Goal: Task Accomplishment & Management: Use online tool/utility

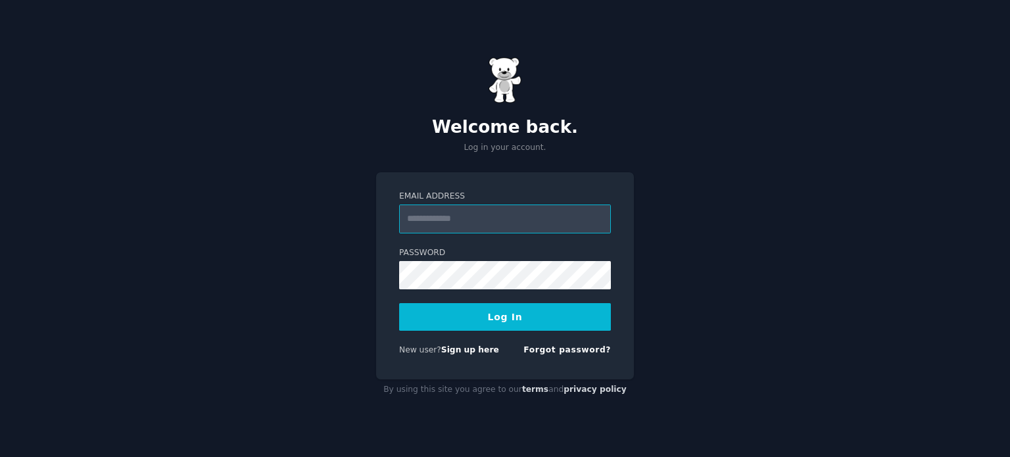
click at [468, 219] on input "Email Address" at bounding box center [505, 219] width 212 height 29
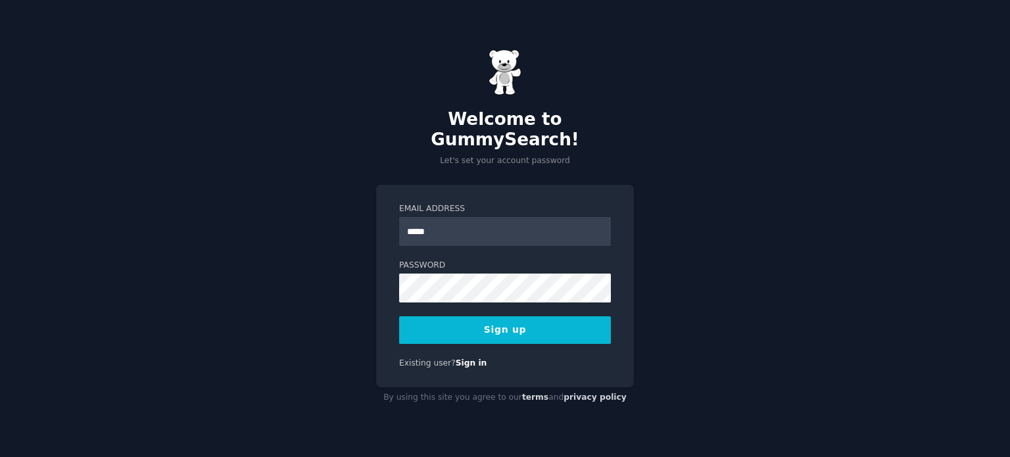
type input "**********"
click at [530, 320] on button "Sign up" at bounding box center [505, 330] width 212 height 28
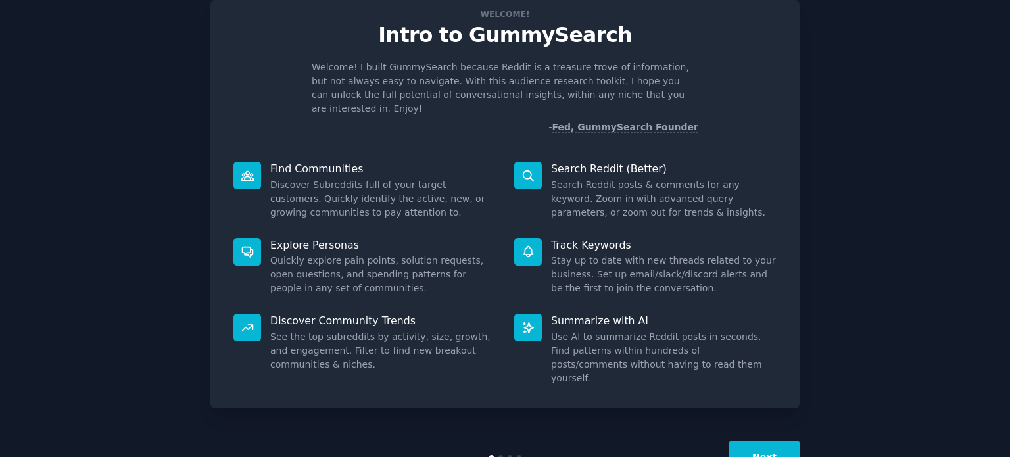
scroll to position [66, 0]
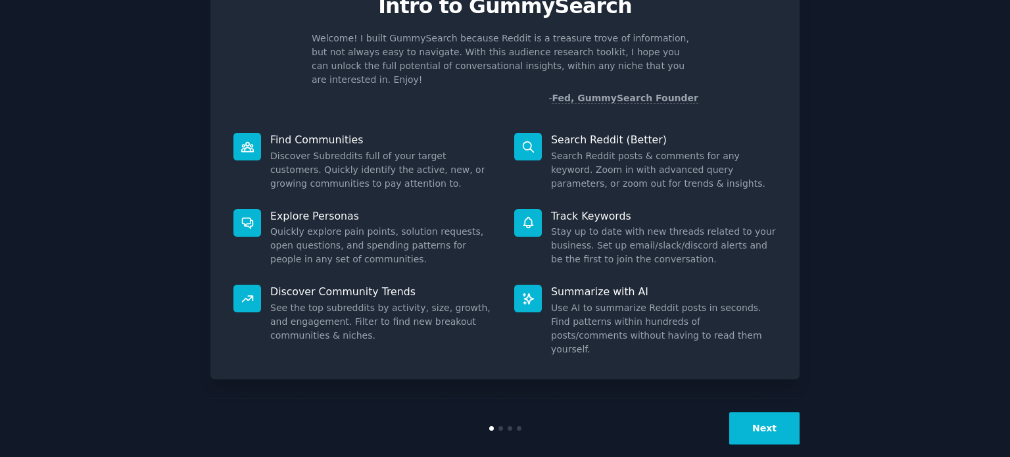
click at [749, 416] on button "Next" at bounding box center [764, 428] width 70 height 32
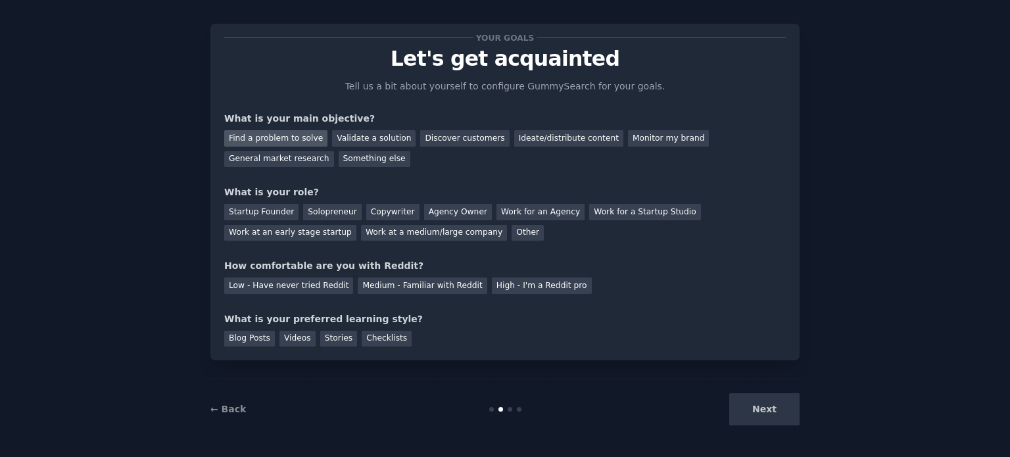
click at [285, 136] on div "Find a problem to solve" at bounding box center [275, 138] width 103 height 16
click at [369, 137] on div "Validate a solution" at bounding box center [374, 138] width 84 height 16
click at [299, 135] on div "Find a problem to solve" at bounding box center [275, 138] width 103 height 16
click at [319, 208] on div "Solopreneur" at bounding box center [332, 212] width 58 height 16
click at [330, 289] on div "Low - Have never tried Reddit" at bounding box center [288, 286] width 129 height 16
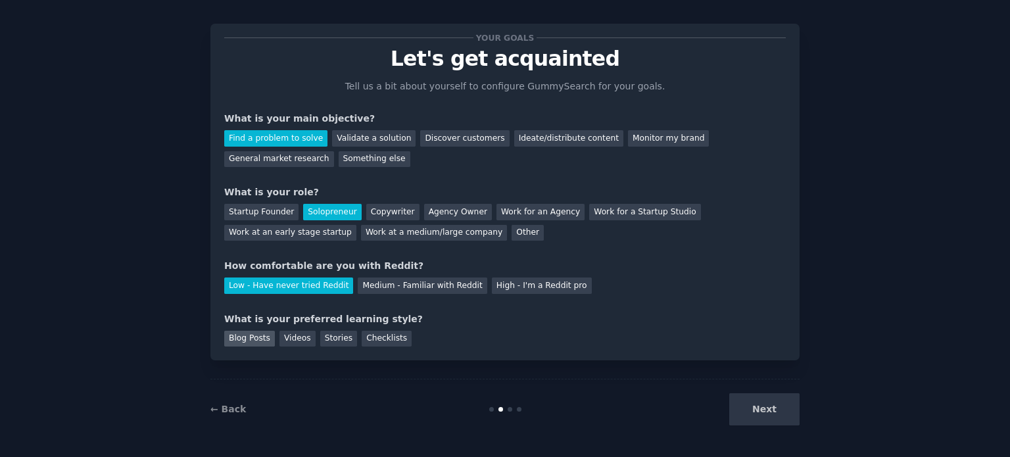
click at [247, 334] on div "Blog Posts" at bounding box center [249, 339] width 51 height 16
click at [297, 338] on div "Videos" at bounding box center [298, 339] width 36 height 16
click at [768, 411] on button "Next" at bounding box center [764, 409] width 70 height 32
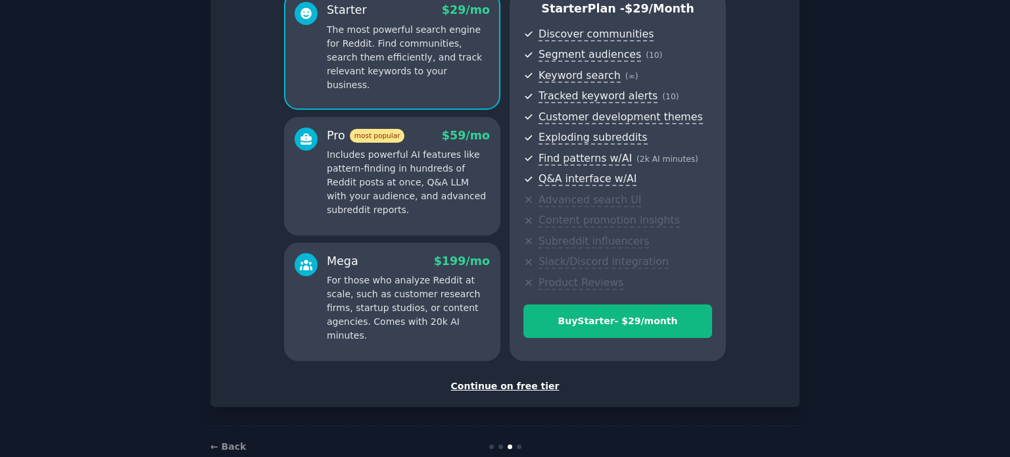
scroll to position [155, 0]
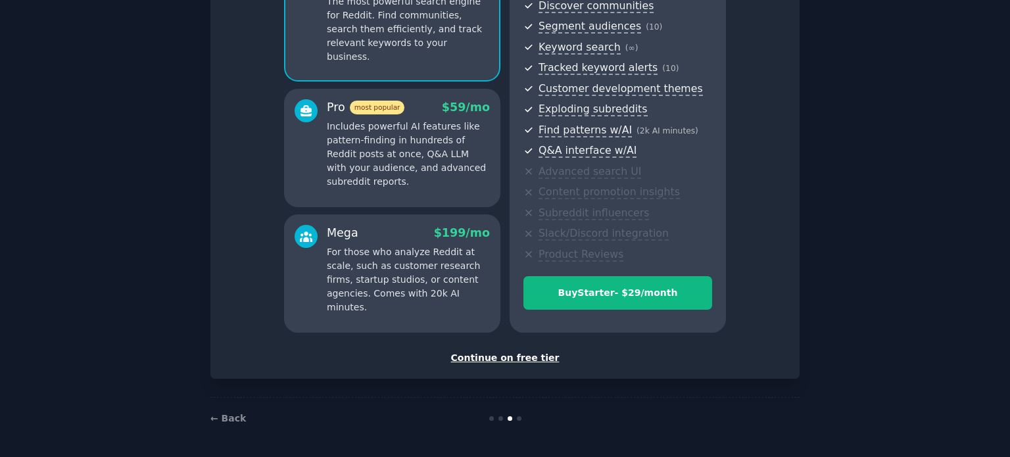
click at [495, 360] on div "Continue on free tier" at bounding box center [505, 358] width 562 height 14
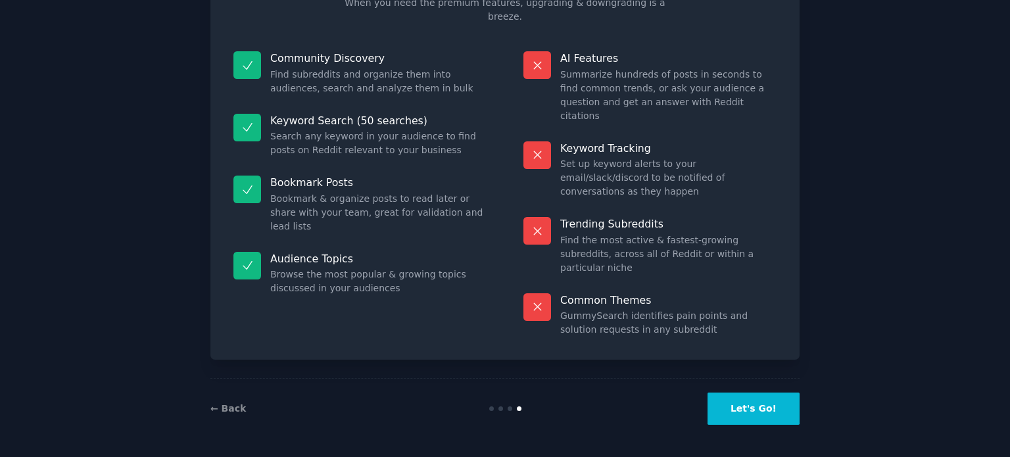
scroll to position [96, 0]
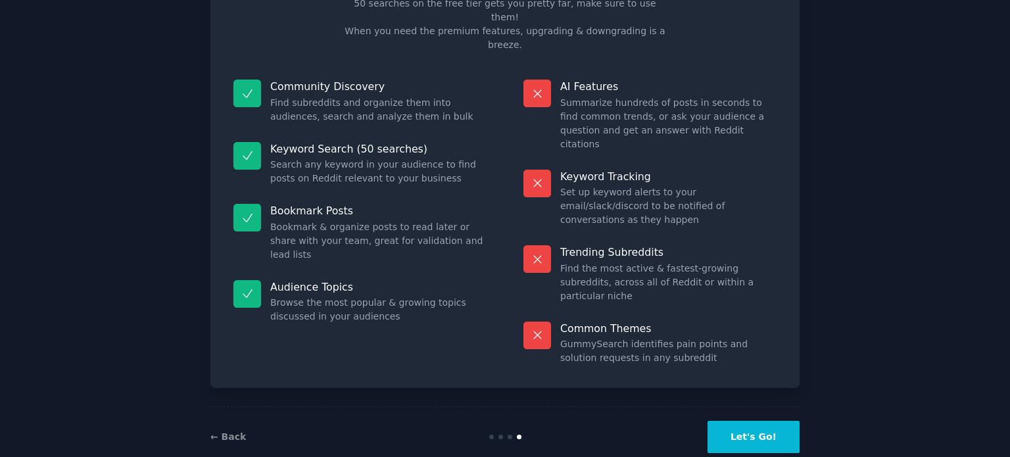
click at [758, 421] on button "Let's Go!" at bounding box center [754, 437] width 92 height 32
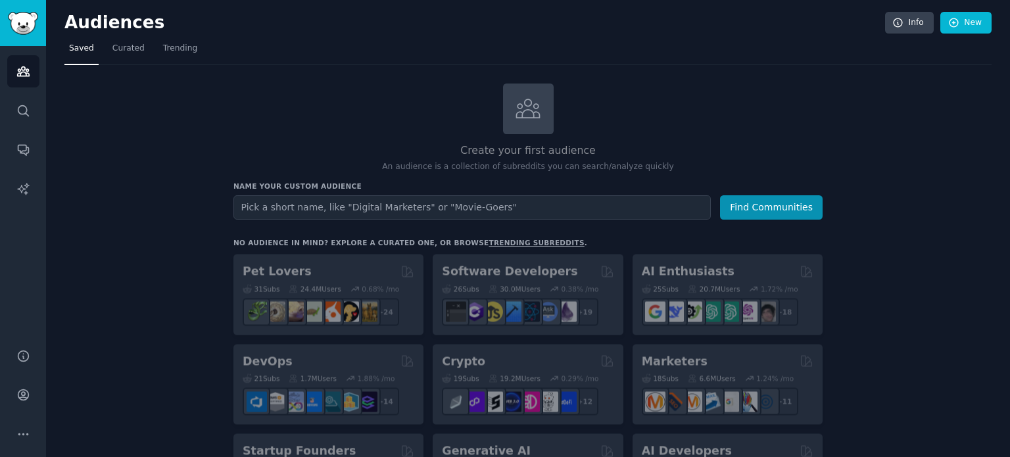
click at [416, 201] on input "text" at bounding box center [473, 207] width 478 height 24
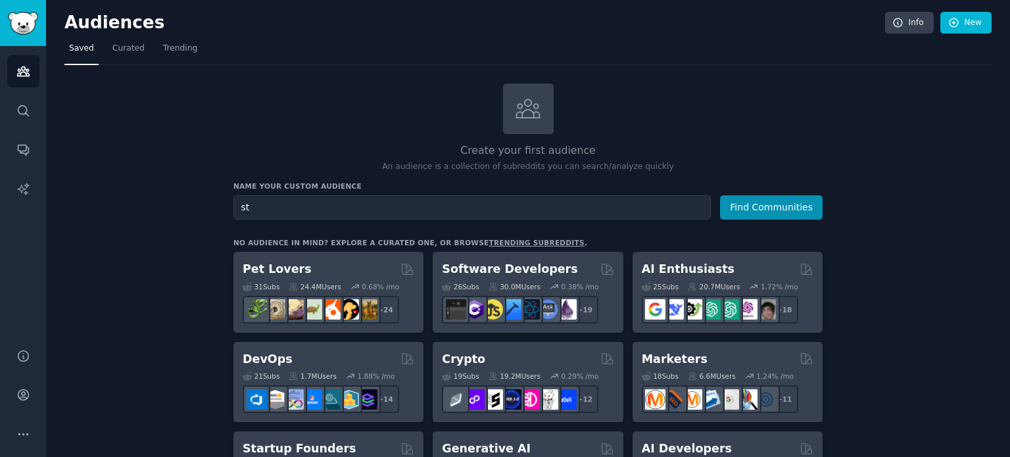
type input "s"
type input "house finding in NYC"
click at [768, 205] on button "Find Communities" at bounding box center [771, 207] width 103 height 24
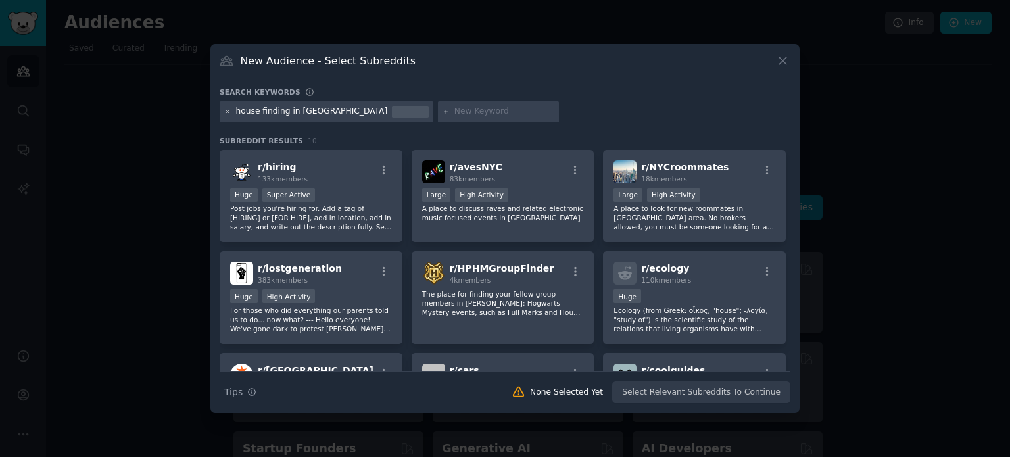
click at [226, 112] on icon at bounding box center [227, 112] width 7 height 7
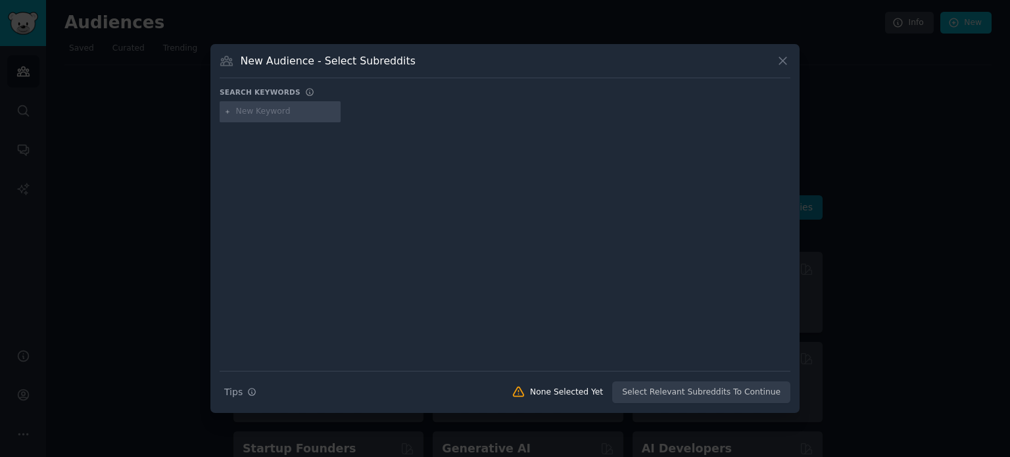
click at [266, 113] on input "text" at bounding box center [286, 112] width 100 height 12
type input "r"
type input "renting"
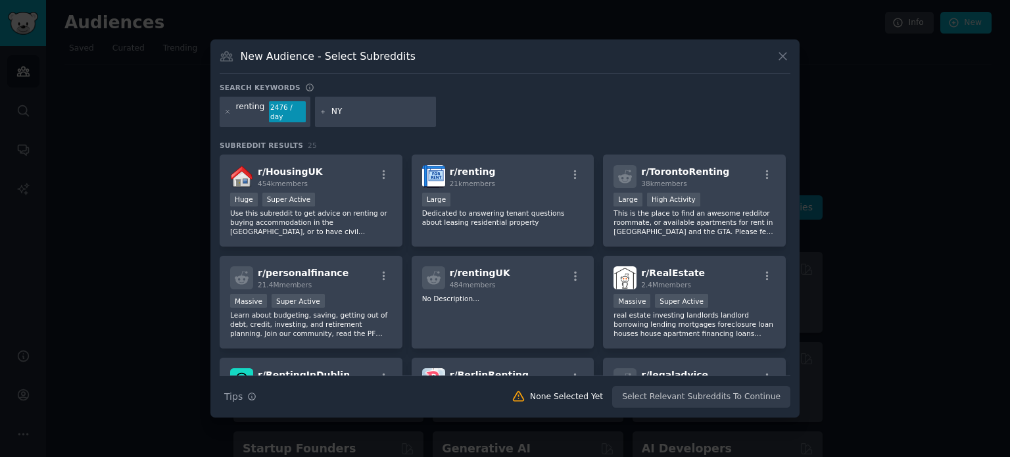
type input "NYC"
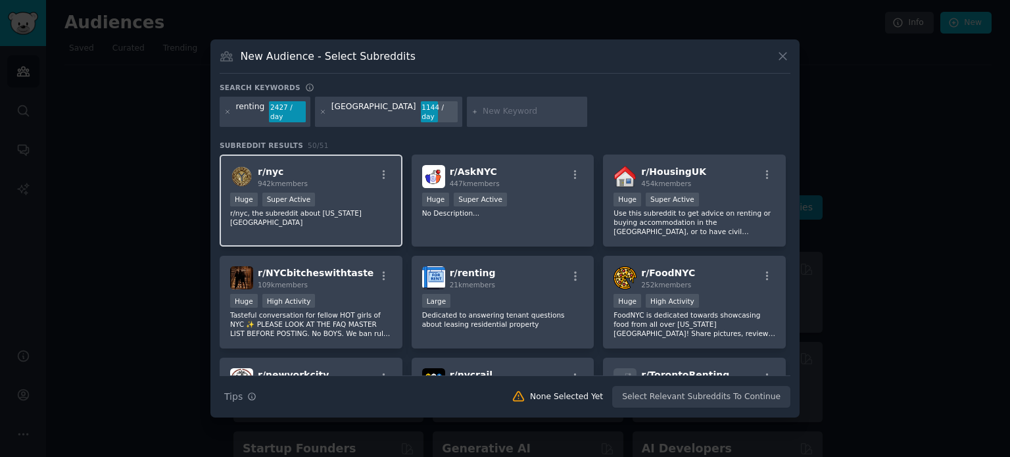
click at [318, 180] on div "r/ nyc 942k members" at bounding box center [311, 176] width 162 height 23
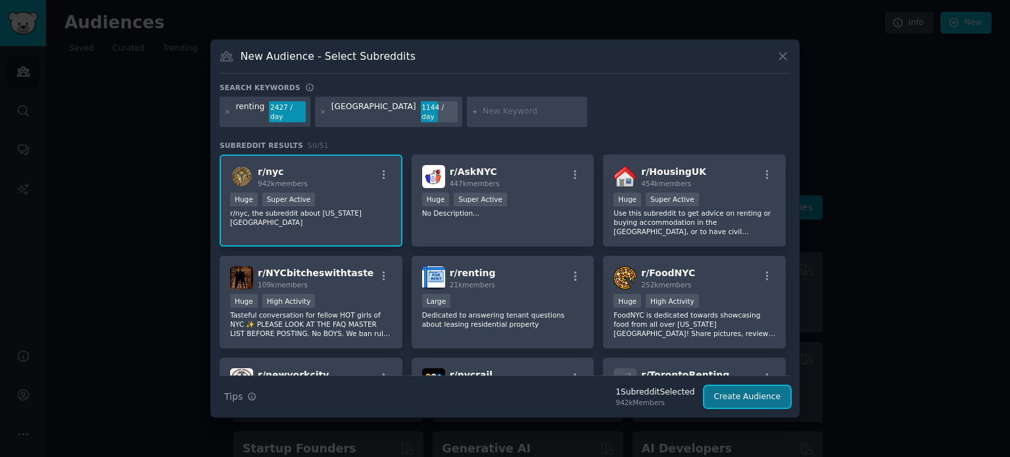
click at [747, 397] on button "Create Audience" at bounding box center [747, 397] width 87 height 22
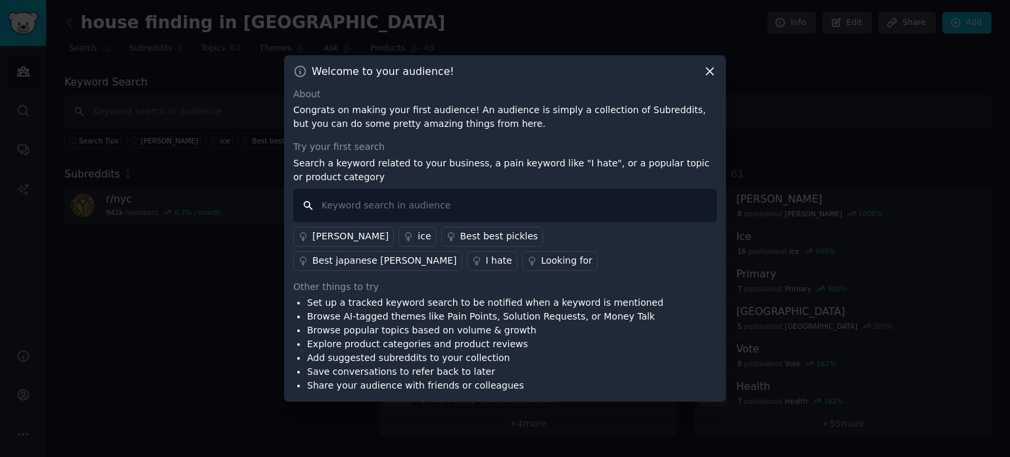
click at [384, 205] on input "text" at bounding box center [505, 206] width 424 height 34
type input "I"
type input "how international students rent housing in NYC"
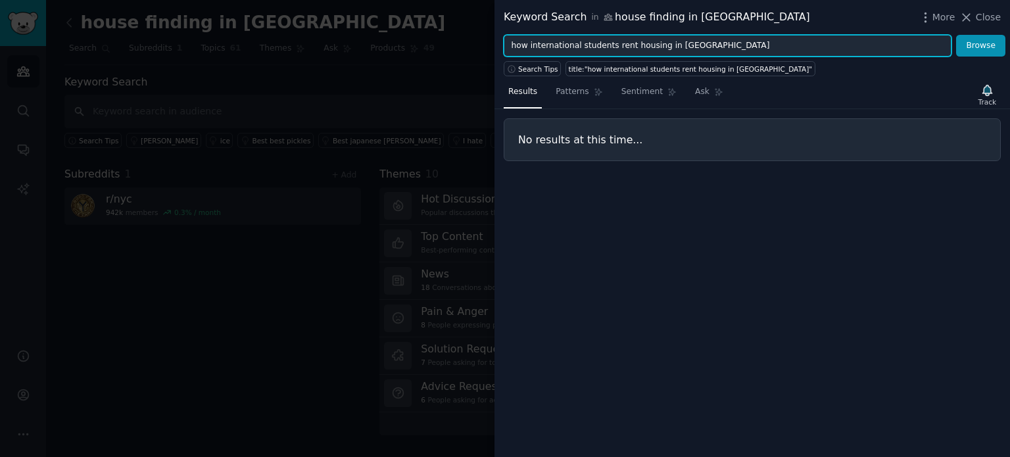
drag, startPoint x: 713, startPoint y: 43, endPoint x: 618, endPoint y: 47, distance: 95.4
click at [618, 47] on input "how international students rent housing in NYC" at bounding box center [728, 46] width 448 height 22
type input "how international students get housing"
click at [956, 35] on button "Browse" at bounding box center [980, 46] width 49 height 22
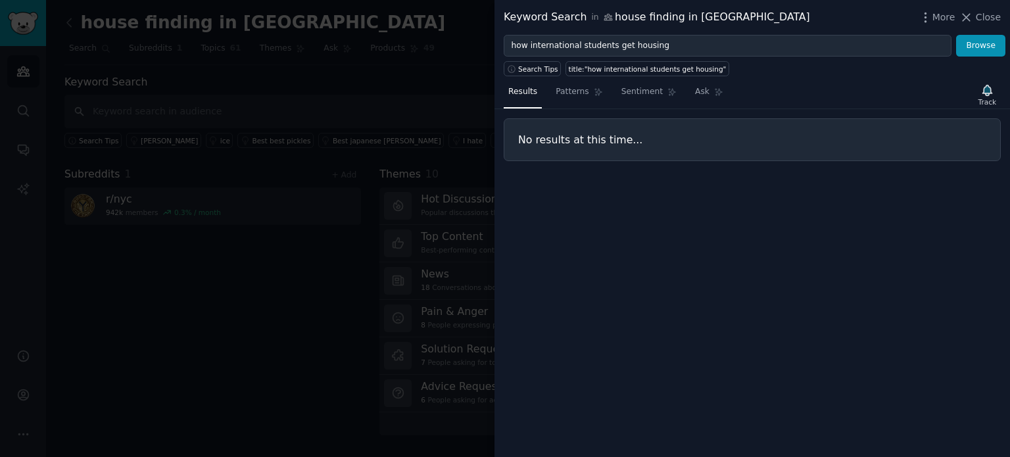
click at [967, 20] on icon at bounding box center [967, 18] width 14 height 14
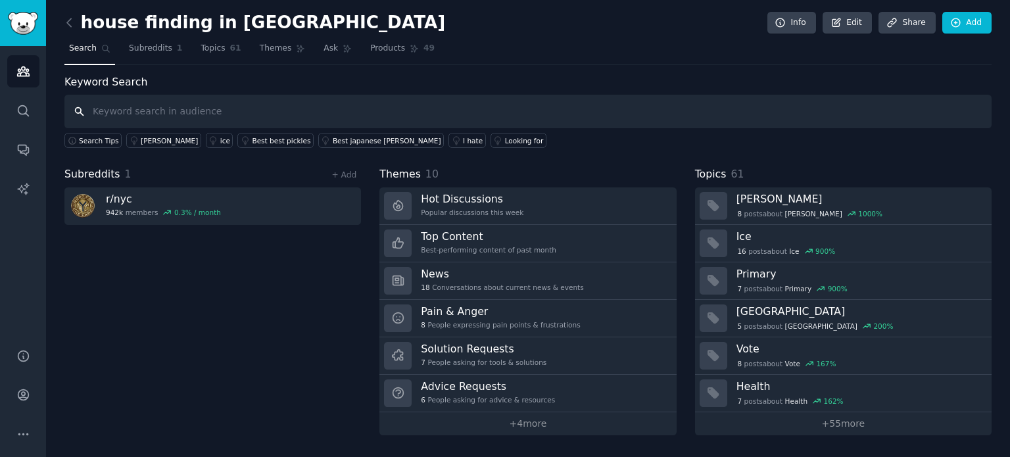
click at [103, 112] on input "text" at bounding box center [527, 112] width 927 height 34
click at [103, 47] on icon at bounding box center [105, 48] width 9 height 9
click at [73, 17] on icon at bounding box center [69, 23] width 14 height 14
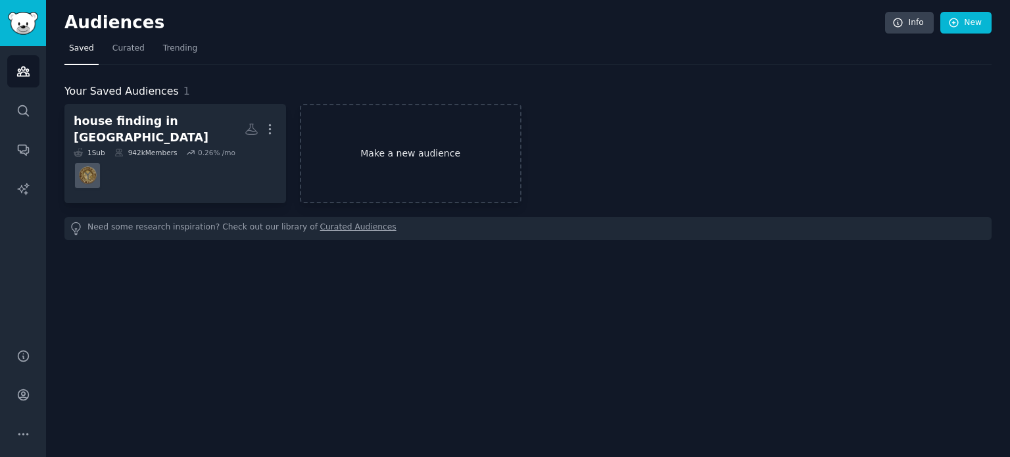
click at [386, 155] on link "Make a new audience" at bounding box center [411, 153] width 222 height 99
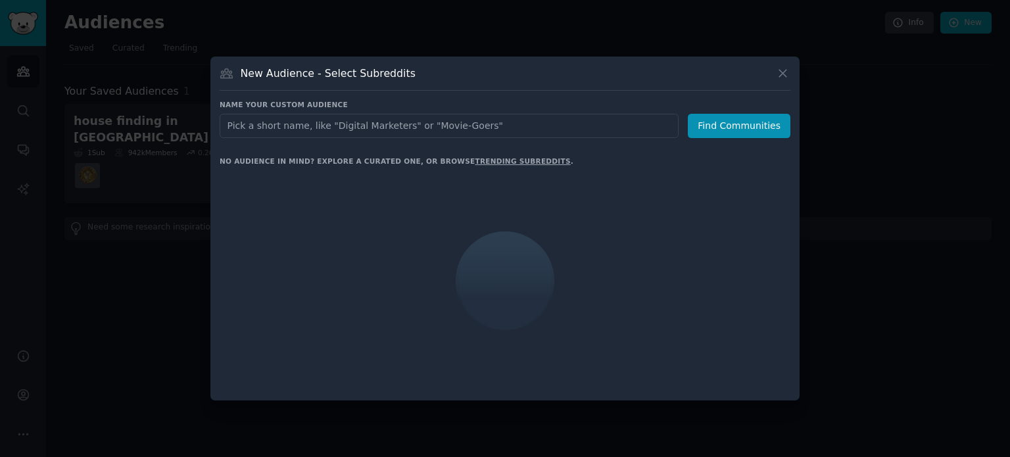
click at [366, 121] on input "text" at bounding box center [449, 126] width 459 height 24
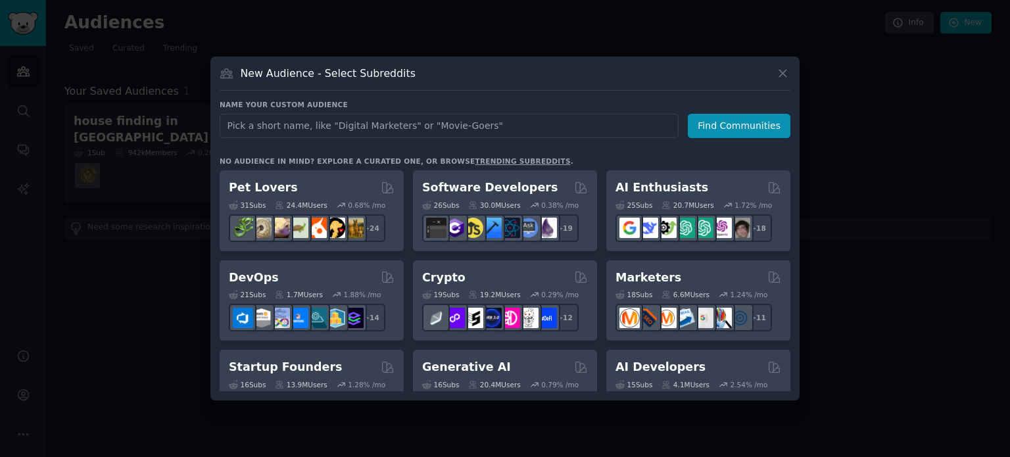
click at [305, 122] on input "text" at bounding box center [449, 126] width 459 height 24
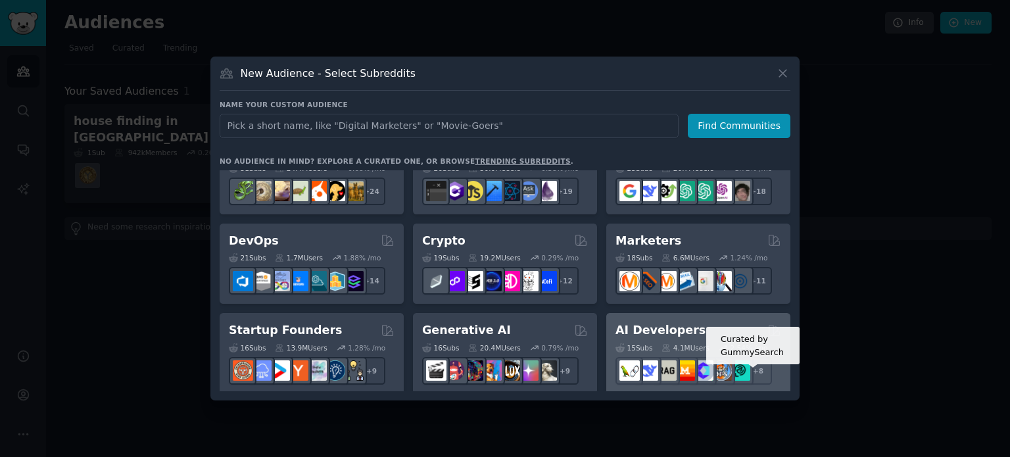
scroll to position [66, 0]
